Goal: Task Accomplishment & Management: Manage account settings

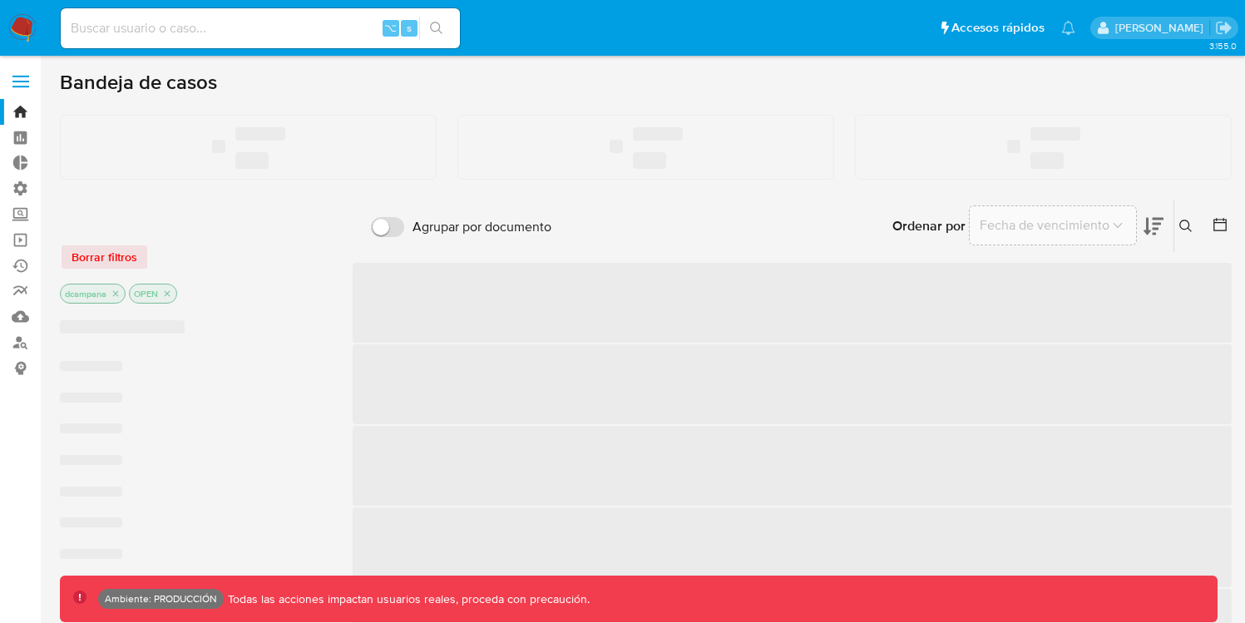
click at [20, 90] on label at bounding box center [21, 81] width 42 height 35
click at [0, 0] on input "checkbox" at bounding box center [0, 0] width 0 height 0
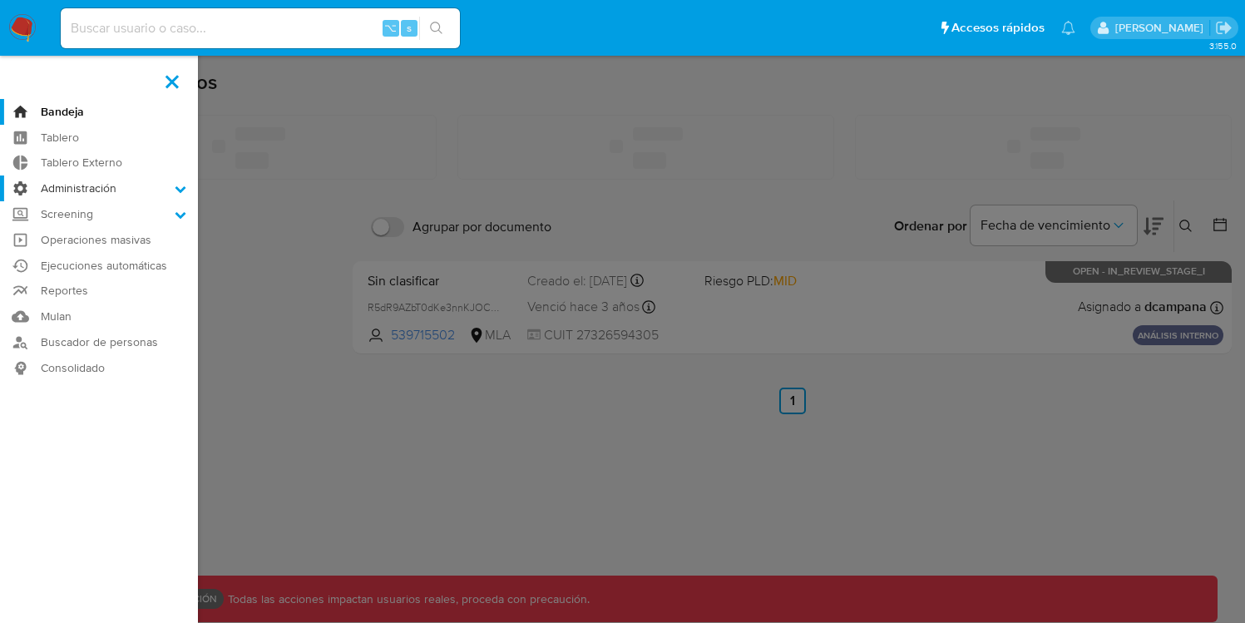
click at [71, 185] on label "Administración" at bounding box center [99, 188] width 198 height 26
click at [0, 0] on input "Administración" at bounding box center [0, 0] width 0 height 0
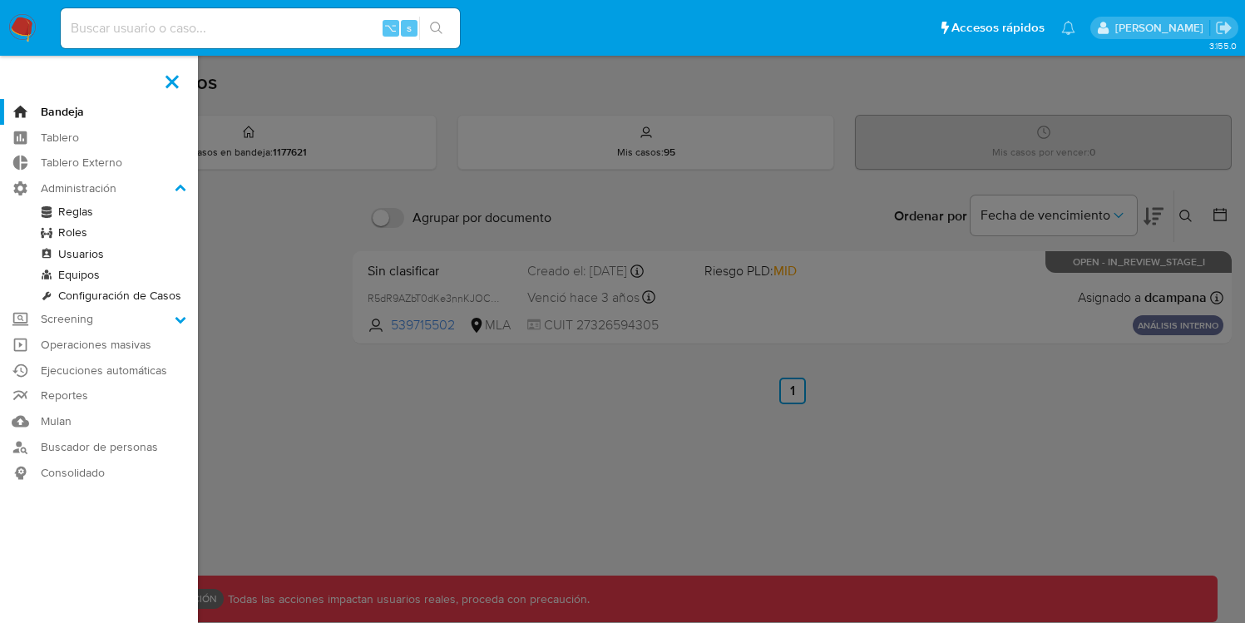
click at [76, 235] on link "Roles" at bounding box center [99, 232] width 198 height 21
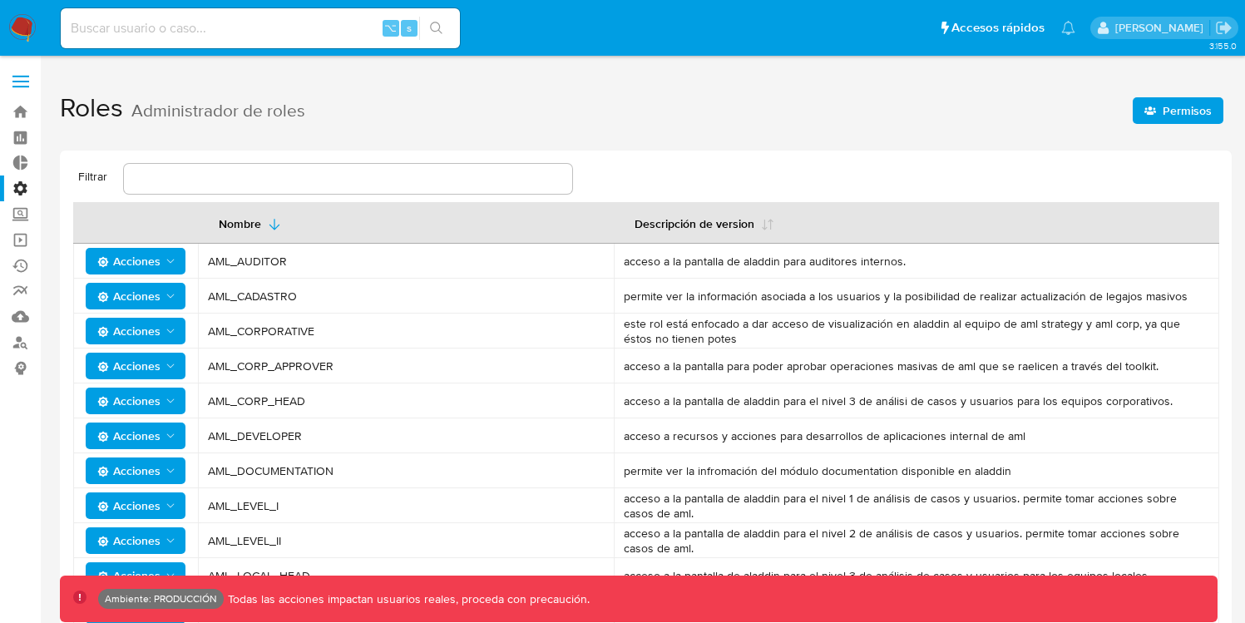
click at [1149, 111] on icon "button" at bounding box center [1150, 110] width 12 height 8
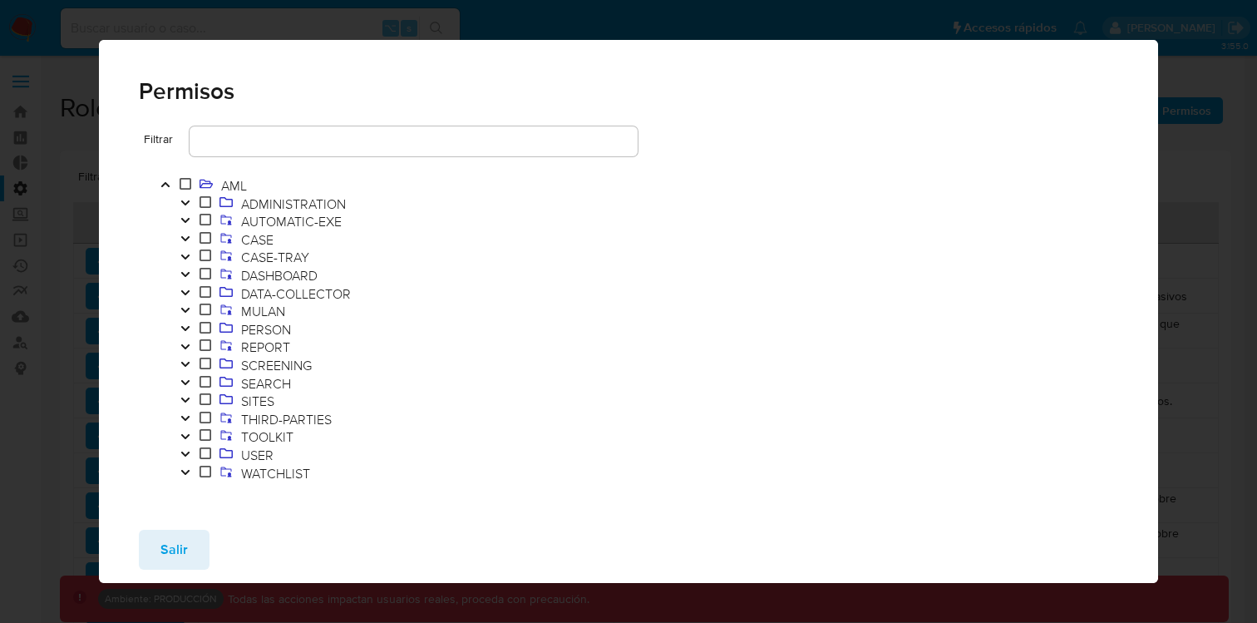
click at [186, 200] on icon "Toggle" at bounding box center [186, 203] width 12 height 10
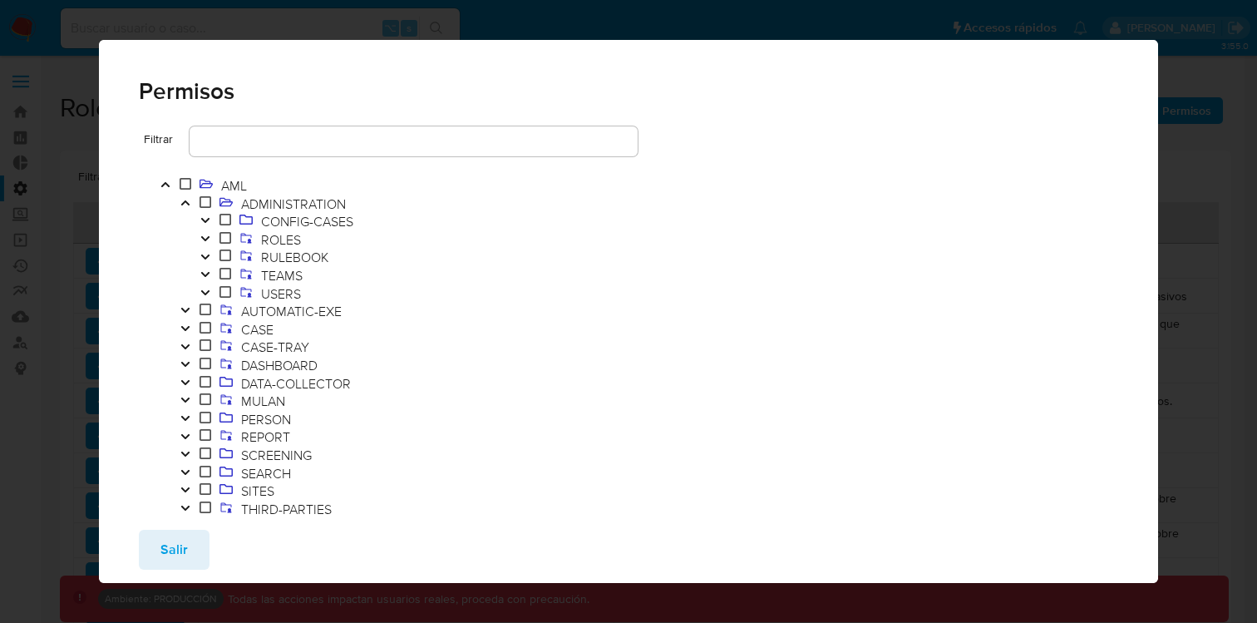
click at [211, 257] on button "Toggle" at bounding box center [205, 258] width 20 height 18
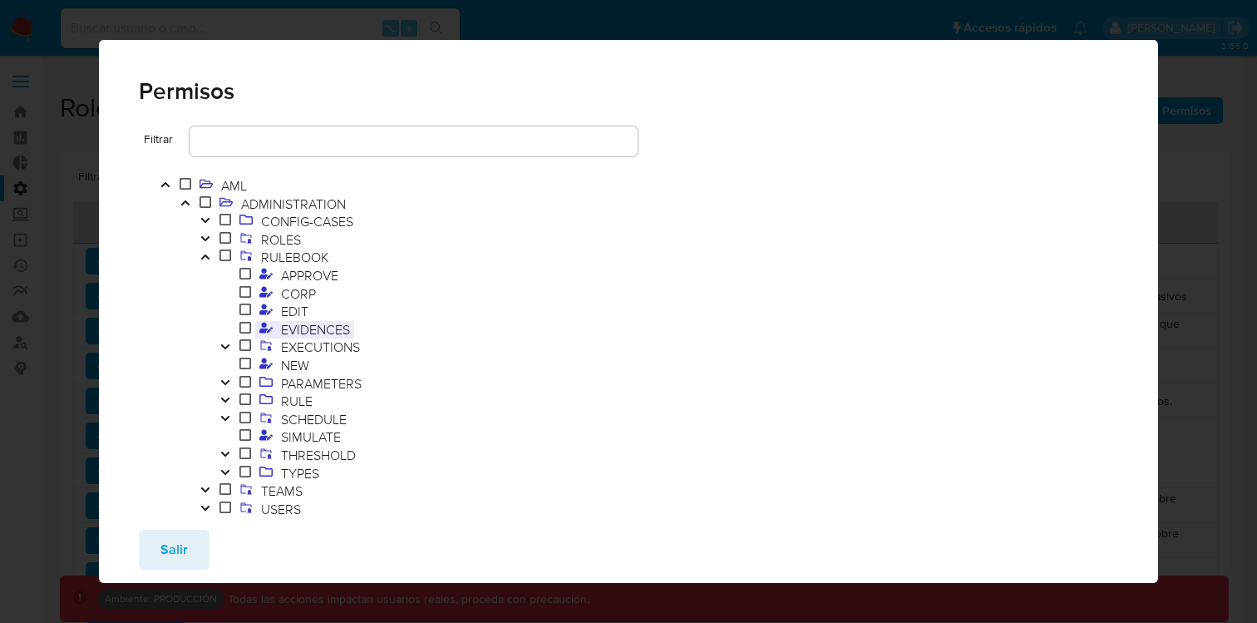
click at [317, 330] on span "EVIDENCES" at bounding box center [315, 329] width 77 height 18
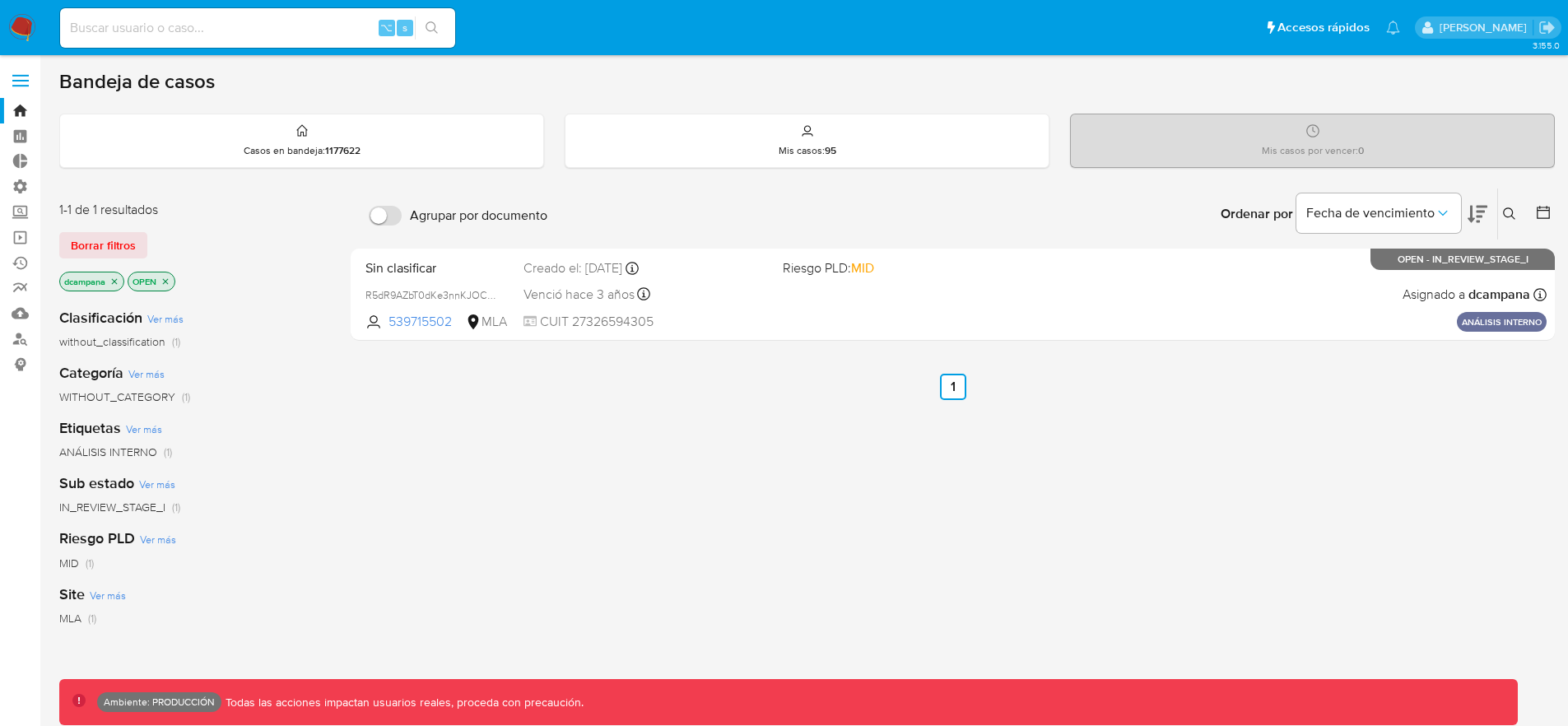
click at [26, 80] on span at bounding box center [20, 81] width 17 height 2
click at [0, 0] on input "checkbox" at bounding box center [0, 0] width 0 height 0
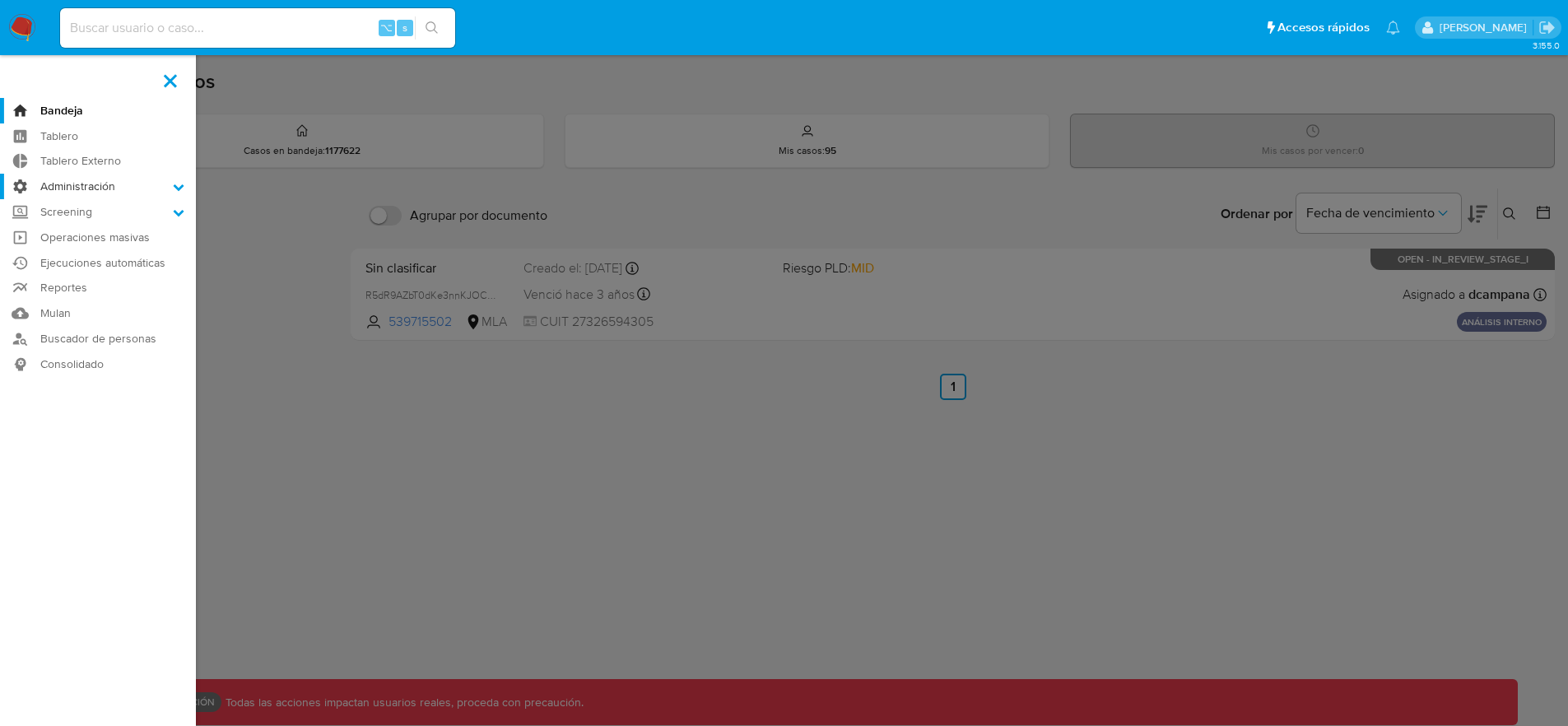
click at [144, 192] on label "Administración" at bounding box center [98, 186] width 196 height 26
click at [0, 0] on input "Administración" at bounding box center [0, 0] width 0 height 0
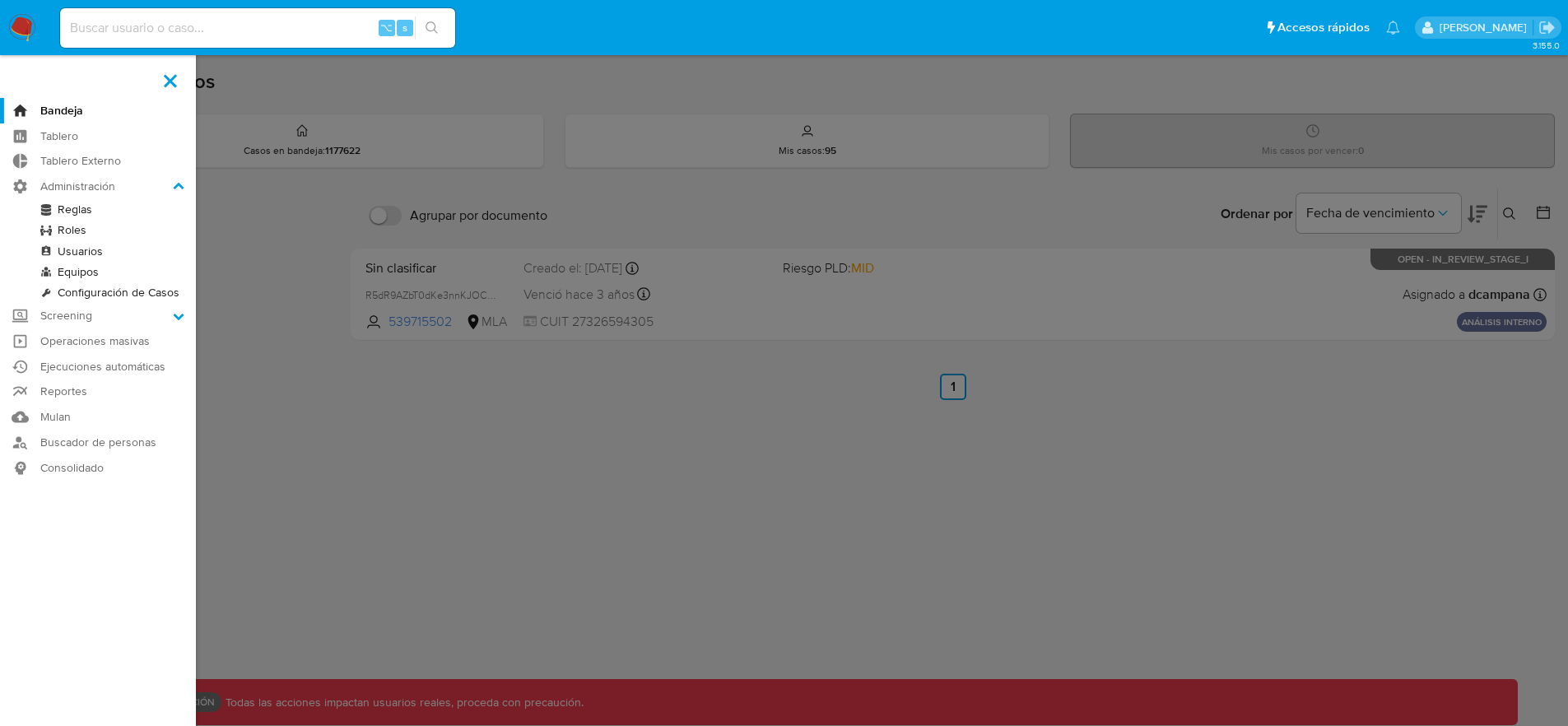
click at [89, 254] on link "Usuarios" at bounding box center [98, 252] width 196 height 21
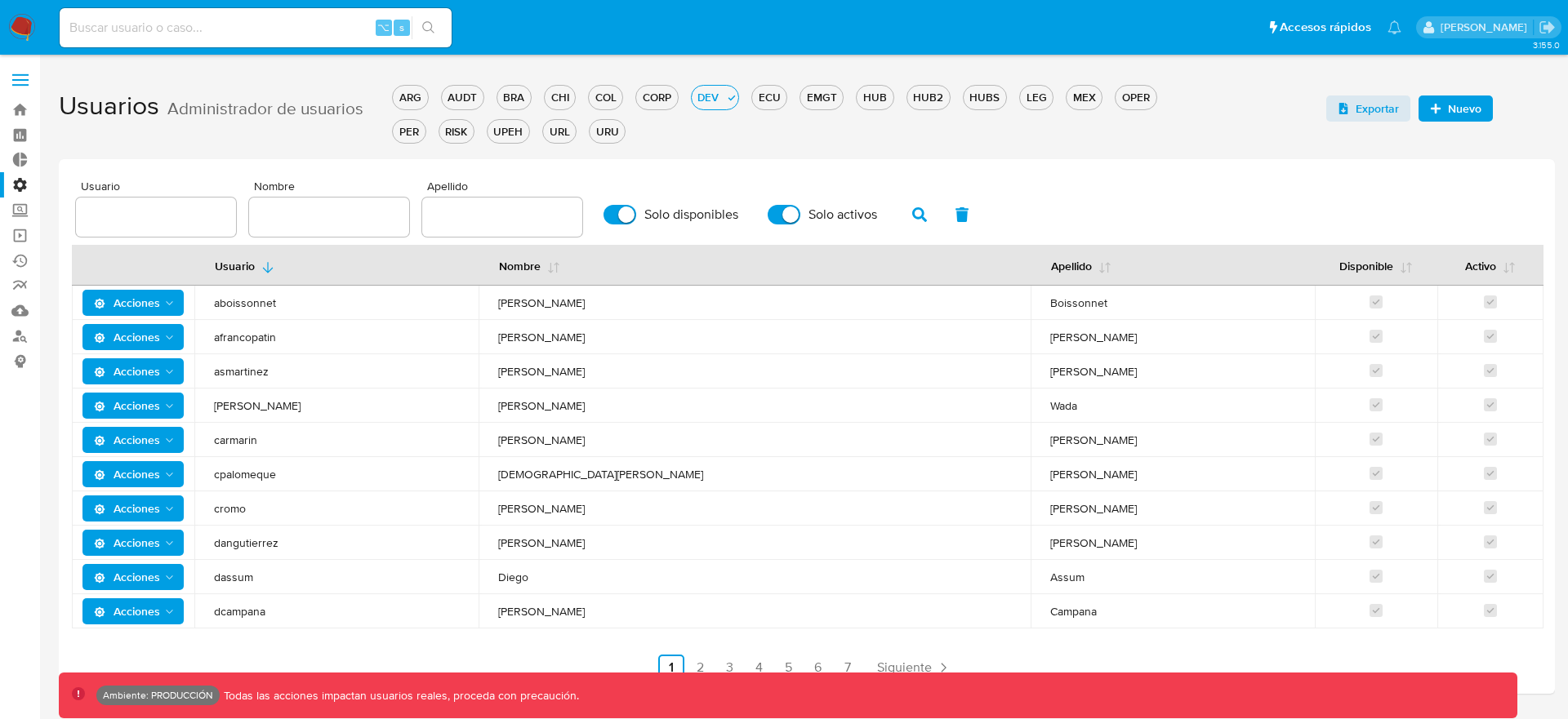
click at [152, 605] on span "Acciones" at bounding box center [127, 611] width 66 height 27
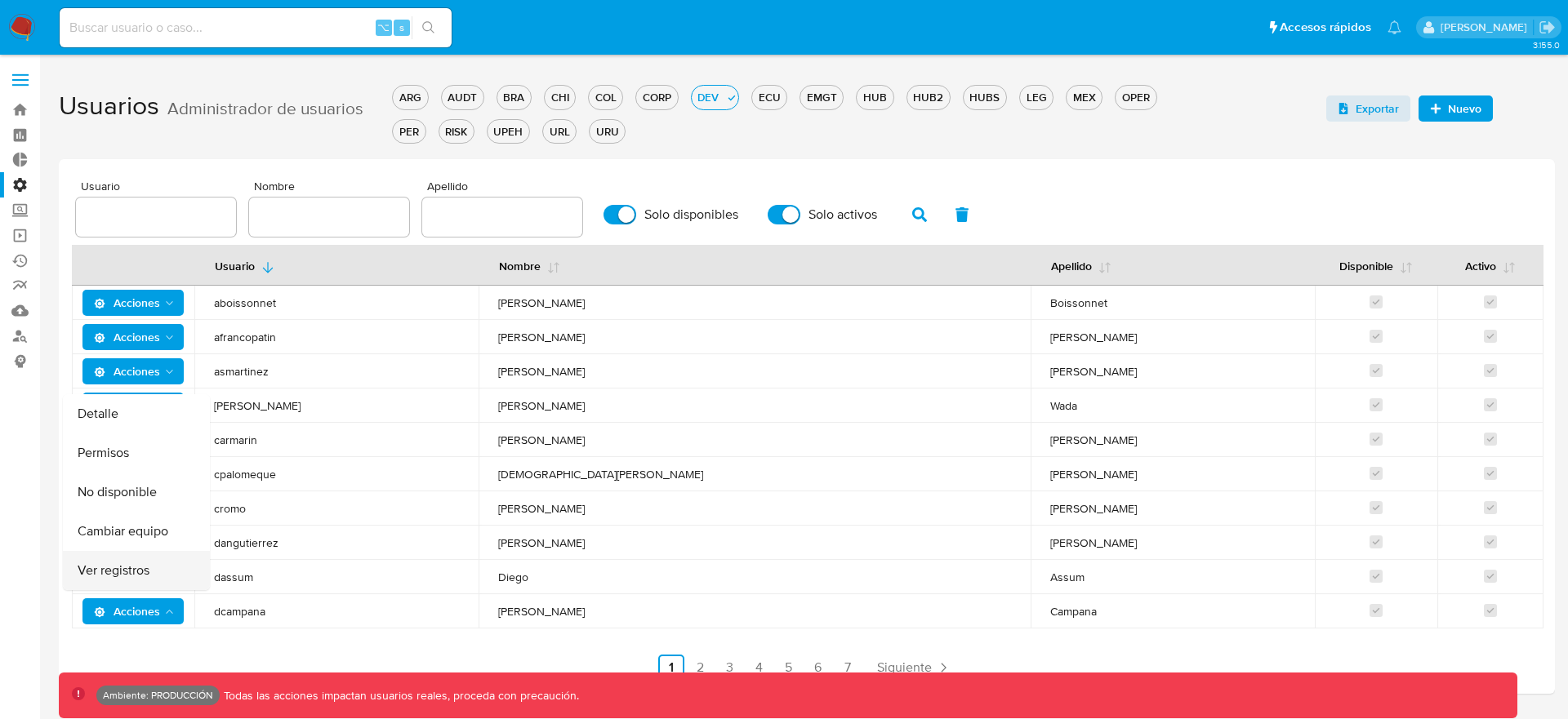
click at [152, 576] on button "Ver registros" at bounding box center [137, 571] width 147 height 39
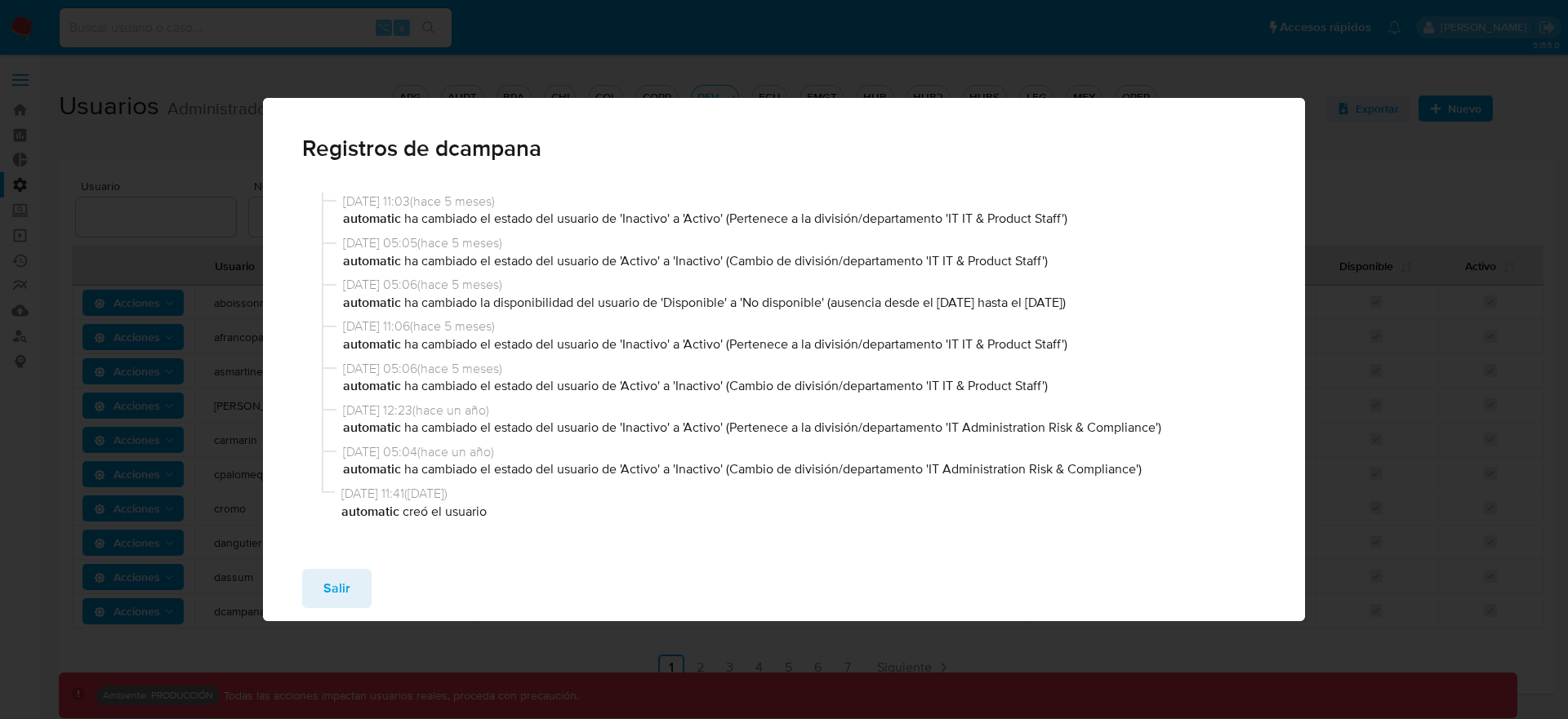
click at [1043, 316] on div "02/04/2025 11:03 ( hace 5 meses ) automatic ha cambiado el estado del usuario d…" at bounding box center [785, 355] width 965 height 345
drag, startPoint x: 944, startPoint y: 301, endPoint x: 1119, endPoint y: 301, distance: 175.0
click at [1119, 301] on p "automatic ha cambiado la disponibilidad del usuario de 'Disponible' a 'No dispo…" at bounding box center [802, 303] width 918 height 18
click at [352, 289] on span "19/03/2025 05:06 ( hace 5 meses )" at bounding box center [802, 285] width 918 height 18
drag, startPoint x: 345, startPoint y: 286, endPoint x: 522, endPoint y: 275, distance: 177.3
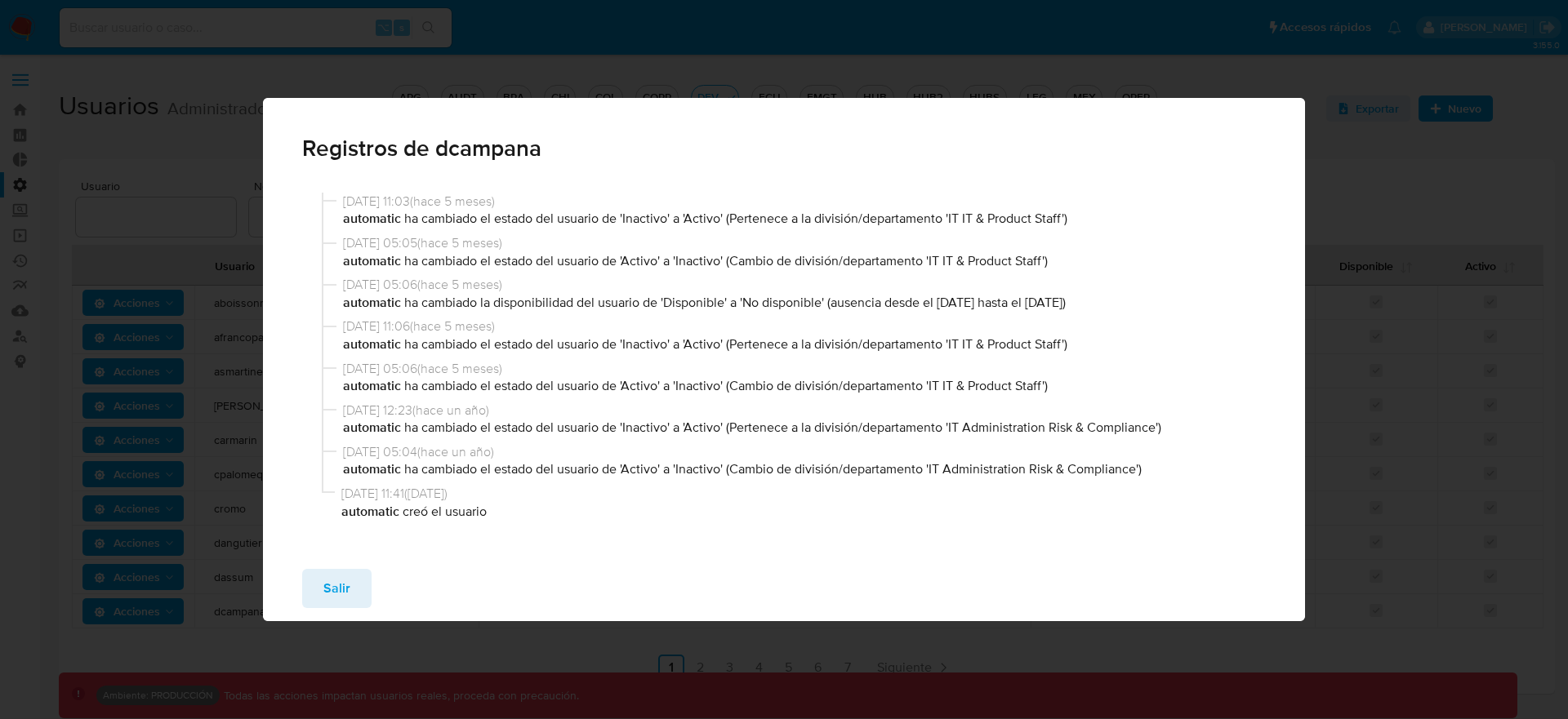
click at [522, 276] on span "19/03/2025 05:06 ( hace 5 meses )" at bounding box center [802, 285] width 918 height 18
click at [553, 284] on span "19/03/2025 05:06 ( hace 5 meses )" at bounding box center [802, 285] width 918 height 18
drag, startPoint x: 545, startPoint y: 284, endPoint x: 480, endPoint y: 285, distance: 65.0
click at [483, 286] on span "19/03/2025 05:06 ( hace 5 meses )" at bounding box center [802, 285] width 918 height 18
drag, startPoint x: 941, startPoint y: 304, endPoint x: 1005, endPoint y: 303, distance: 64.0
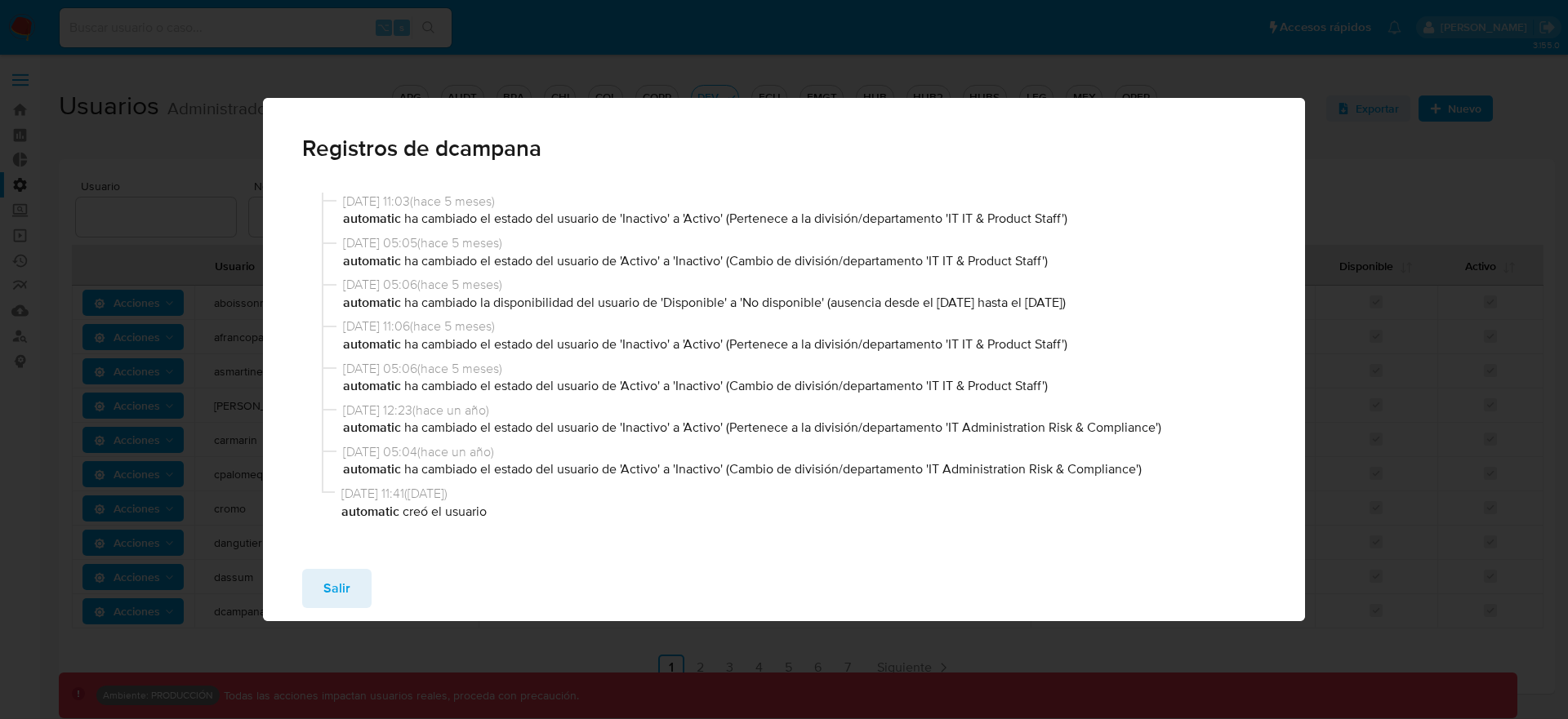
click at [1005, 303] on p "automatic ha cambiado la disponibilidad del usuario de 'Disponible' a 'No dispo…" at bounding box center [802, 303] width 918 height 18
drag, startPoint x: 1058, startPoint y: 301, endPoint x: 1109, endPoint y: 299, distance: 51.0
click at [1109, 299] on p "automatic ha cambiado la disponibilidad del usuario de 'Disponible' a 'No dispo…" at bounding box center [802, 303] width 918 height 18
drag, startPoint x: 343, startPoint y: 303, endPoint x: 843, endPoint y: 303, distance: 500.0
click at [843, 303] on p "automatic ha cambiado la disponibilidad del usuario de 'Disponible' a 'No dispo…" at bounding box center [802, 303] width 918 height 18
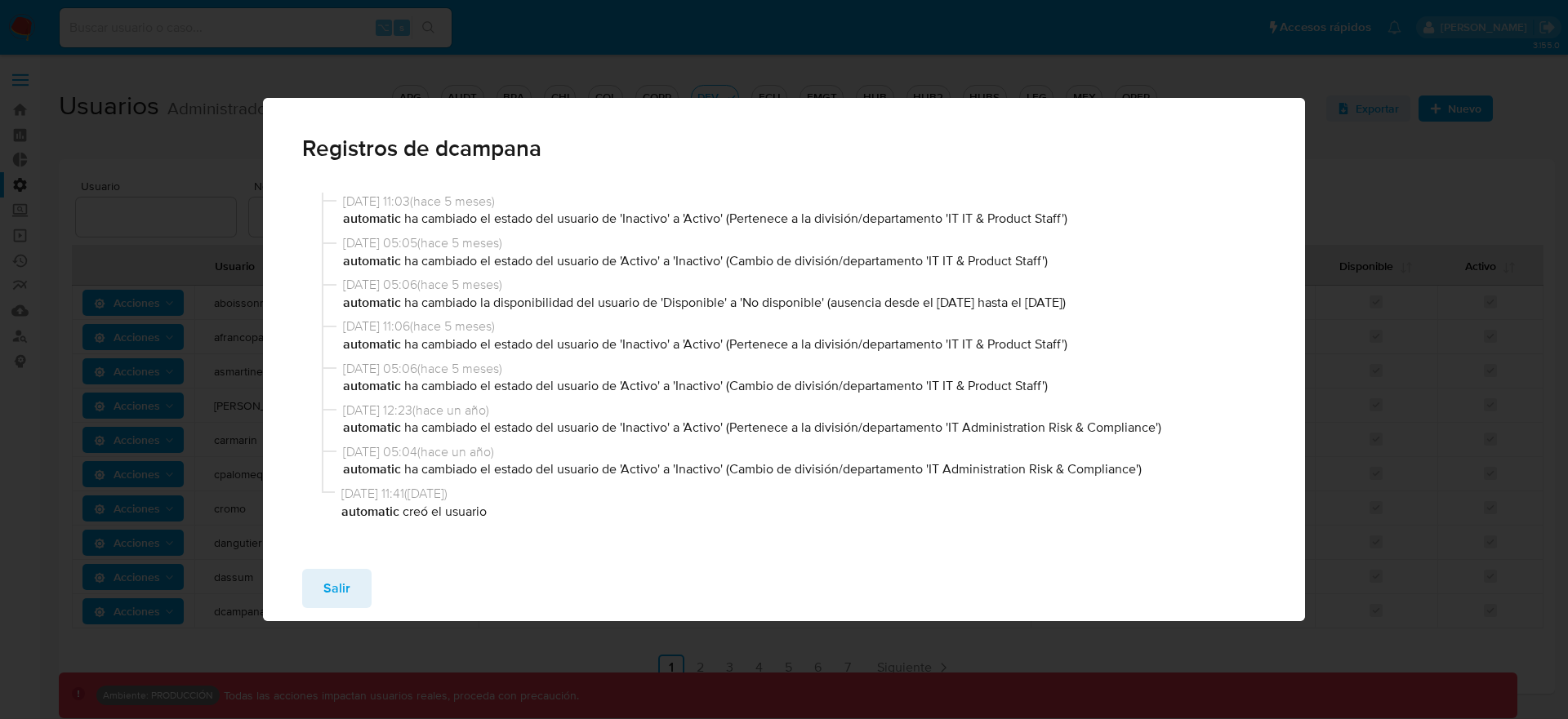
click at [823, 303] on p "automatic ha cambiado la disponibilidad del usuario de 'Disponible' a 'No dispo…" at bounding box center [802, 303] width 918 height 18
click at [811, 301] on p "automatic ha cambiado la disponibilidad del usuario de 'Disponible' a 'No dispo…" at bounding box center [802, 303] width 918 height 18
click at [700, 305] on p "automatic ha cambiado la disponibilidad del usuario de 'Disponible' a 'No dispo…" at bounding box center [802, 303] width 918 height 18
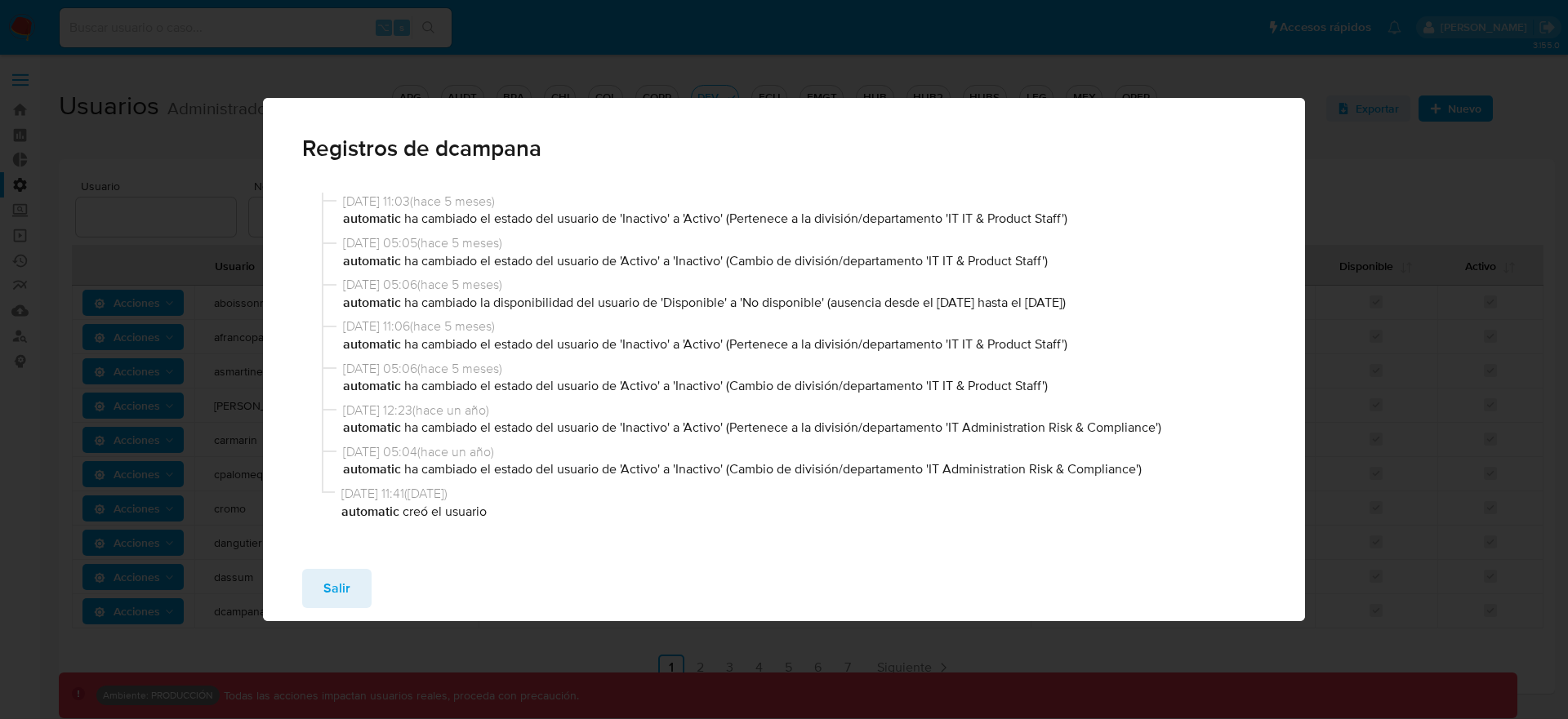
click at [703, 303] on p "automatic ha cambiado la disponibilidad del usuario de 'Disponible' a 'No dispo…" at bounding box center [802, 303] width 918 height 18
click at [795, 309] on p "automatic ha cambiado la disponibilidad del usuario de 'Disponible' a 'No dispo…" at bounding box center [802, 303] width 918 height 18
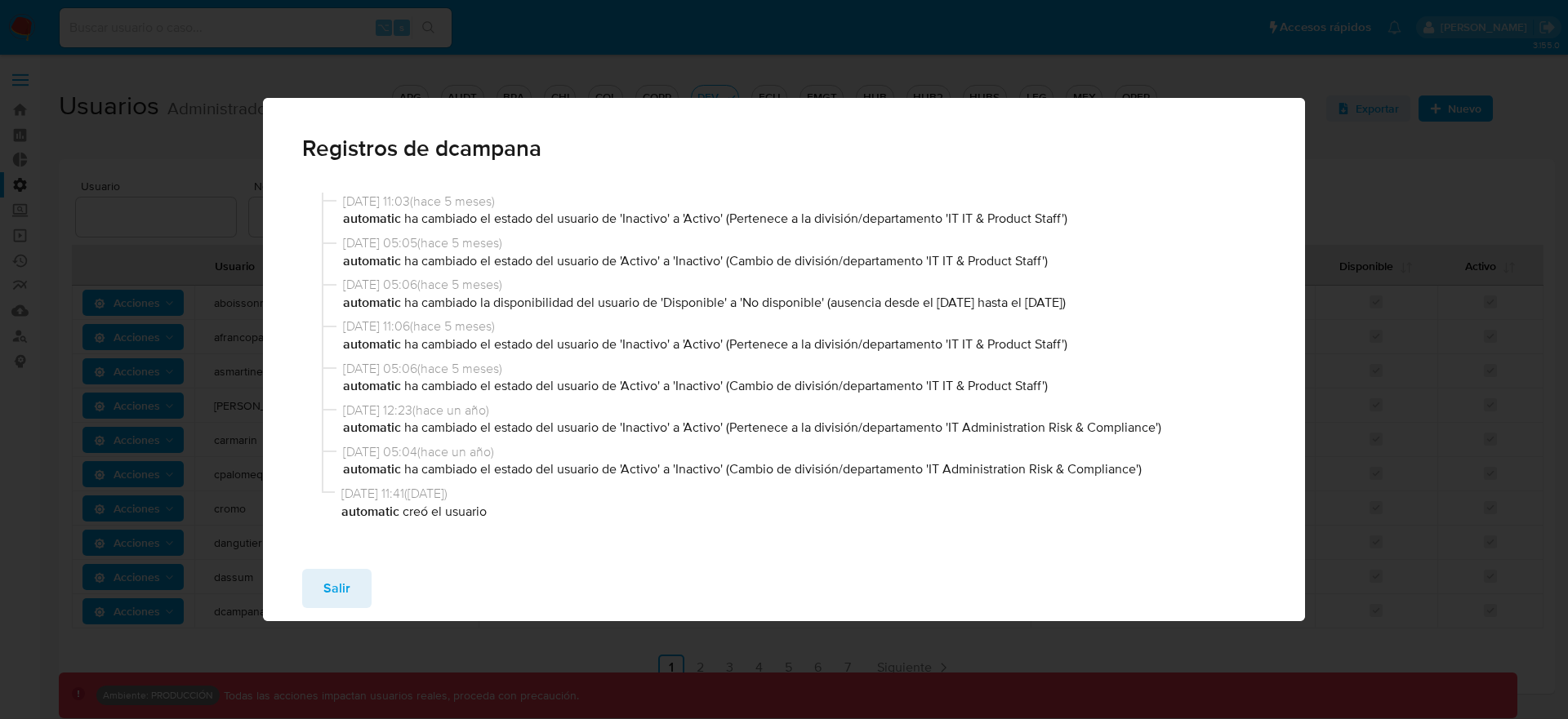
click at [797, 304] on p "automatic ha cambiado la disponibilidad del usuario de 'Disponible' a 'No dispo…" at bounding box center [802, 303] width 918 height 18
drag, startPoint x: 945, startPoint y: 303, endPoint x: 1123, endPoint y: 305, distance: 178.0
click at [1123, 305] on p "automatic ha cambiado la disponibilidad del usuario de 'Disponible' a 'No dispo…" at bounding box center [802, 303] width 918 height 18
click at [709, 304] on p "automatic ha cambiado la disponibilidad del usuario de 'Disponible' a 'No dispo…" at bounding box center [802, 303] width 918 height 18
click at [710, 300] on p "automatic ha cambiado la disponibilidad del usuario de 'Disponible' a 'No dispo…" at bounding box center [802, 303] width 918 height 18
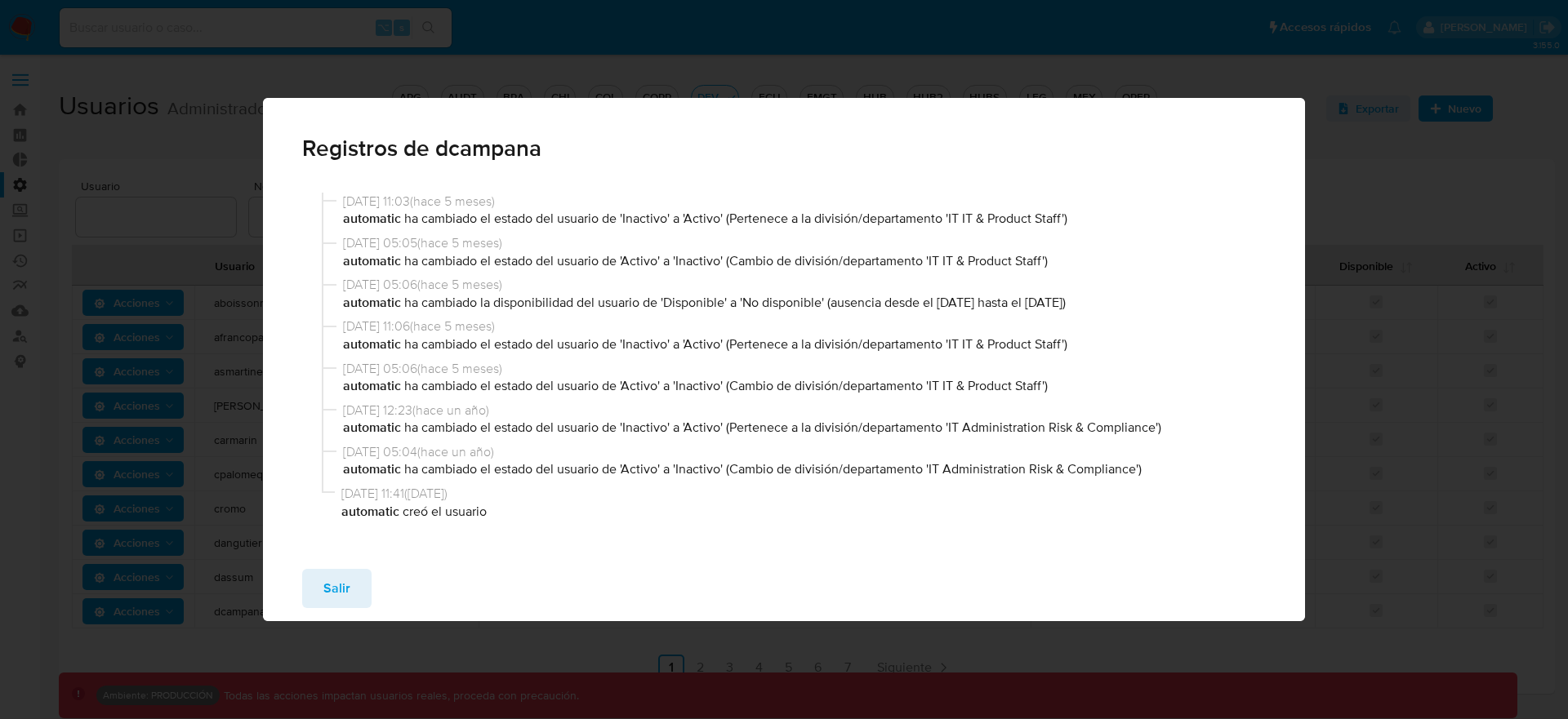
click at [787, 307] on p "automatic ha cambiado la disponibilidad del usuario de 'Disponible' a 'No dispo…" at bounding box center [802, 303] width 918 height 18
drag, startPoint x: 939, startPoint y: 303, endPoint x: 1122, endPoint y: 298, distance: 183.1
click at [1122, 298] on p "automatic ha cambiado la disponibilidad del usuario de 'Disponible' a 'No dispo…" at bounding box center [802, 303] width 918 height 18
click at [973, 304] on p "automatic ha cambiado la disponibilidad del usuario de 'Disponible' a 'No dispo…" at bounding box center [802, 303] width 918 height 18
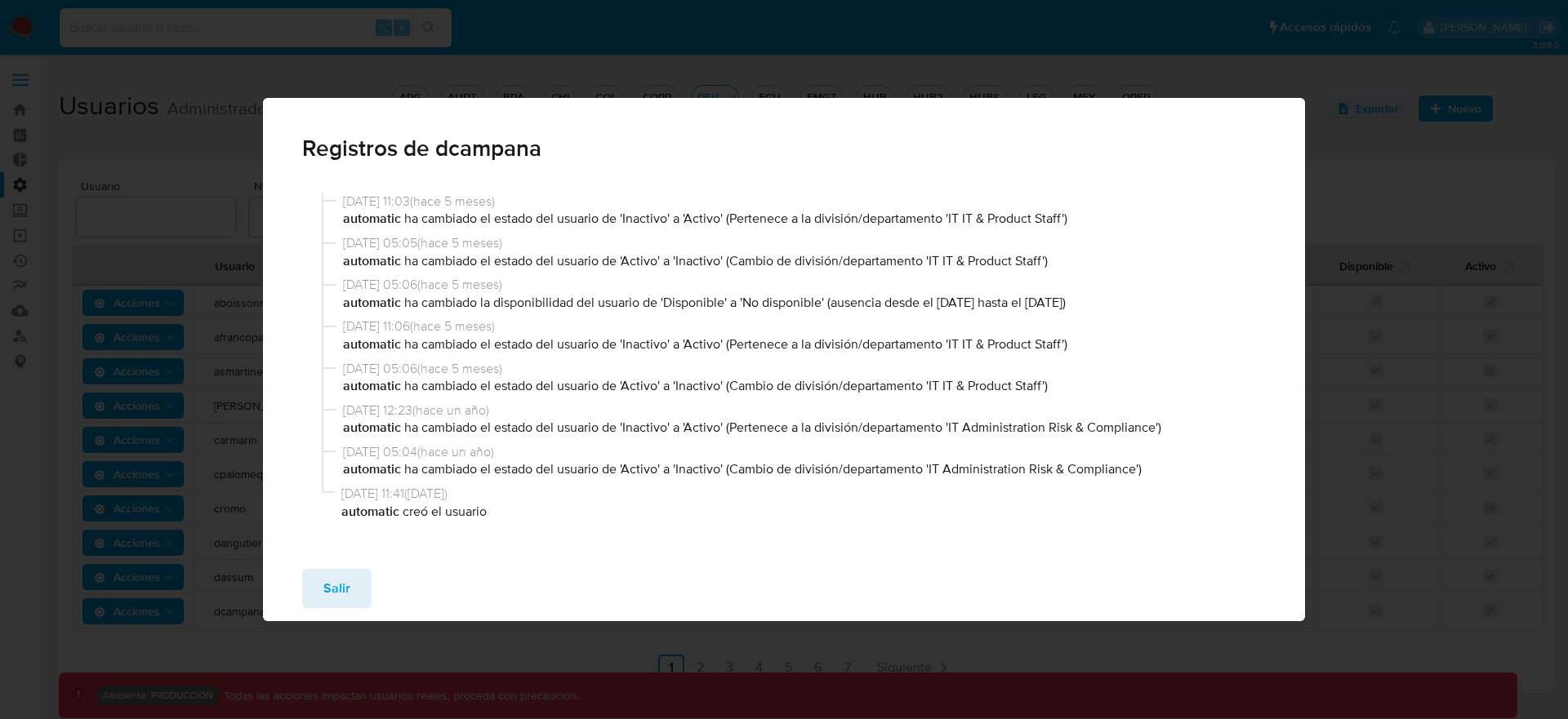
click at [973, 304] on p "automatic ha cambiado la disponibilidad del usuario de 'Disponible' a 'No dispo…" at bounding box center [802, 303] width 918 height 18
click at [1103, 302] on p "automatic ha cambiado la disponibilidad del usuario de 'Disponible' a 'No dispo…" at bounding box center [802, 303] width 918 height 18
click at [1124, 304] on p "automatic ha cambiado la disponibilidad del usuario de 'Disponible' a 'No dispo…" at bounding box center [802, 303] width 918 height 18
drag, startPoint x: 1127, startPoint y: 303, endPoint x: 943, endPoint y: 301, distance: 184.0
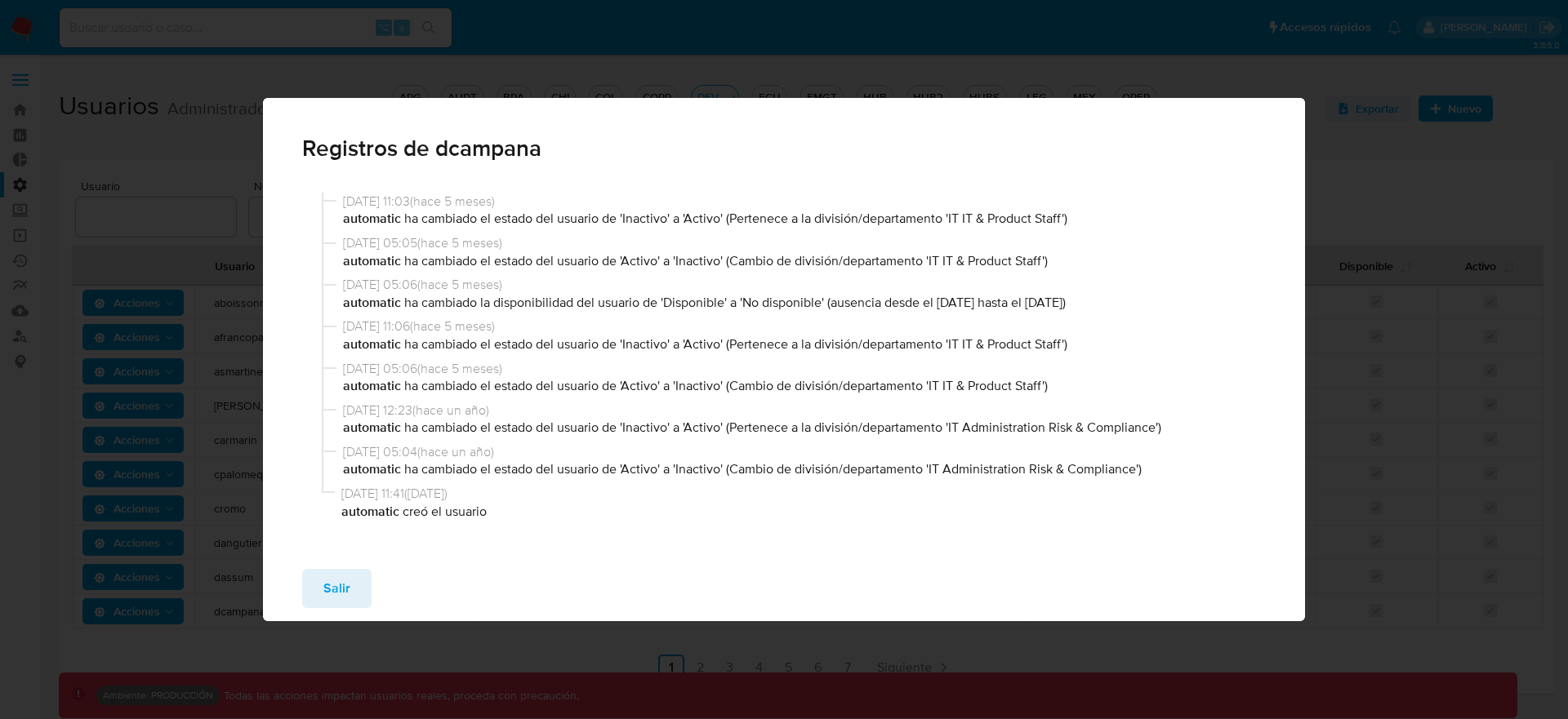
click at [943, 301] on p "automatic ha cambiado la disponibilidad del usuario de 'Disponible' a 'No dispo…" at bounding box center [802, 303] width 918 height 18
click at [828, 289] on span "19/03/2025 05:06 ( hace 5 meses )" at bounding box center [802, 285] width 918 height 18
click at [984, 310] on p "automatic ha cambiado la disponibilidad del usuario de 'Disponible' a 'No dispo…" at bounding box center [802, 303] width 918 height 18
click at [1071, 304] on p "automatic ha cambiado la disponibilidad del usuario de 'Disponible' a 'No dispo…" at bounding box center [802, 303] width 918 height 18
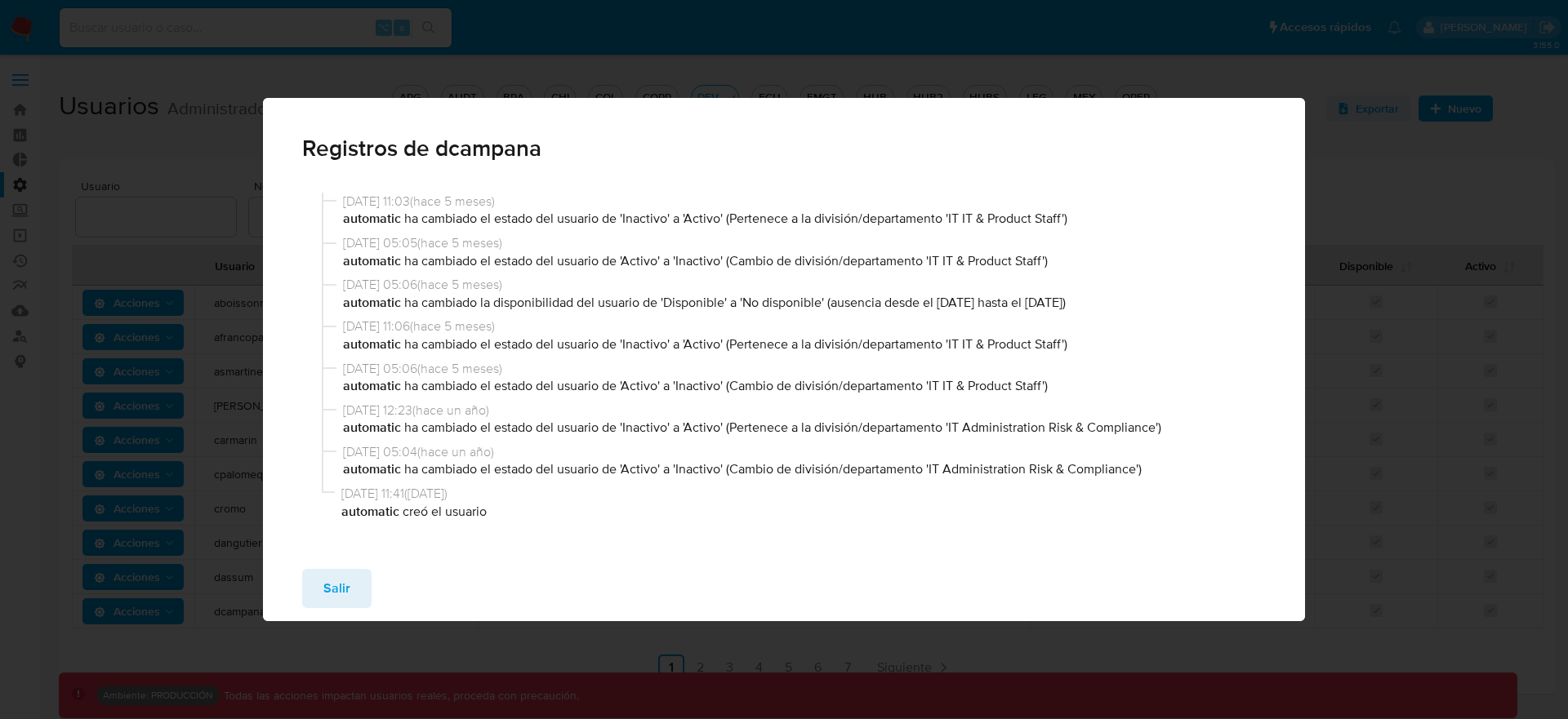
click at [1071, 304] on p "automatic ha cambiado la disponibilidad del usuario de 'Disponible' a 'No dispo…" at bounding box center [802, 303] width 918 height 18
